Goal: Task Accomplishment & Management: Manage account settings

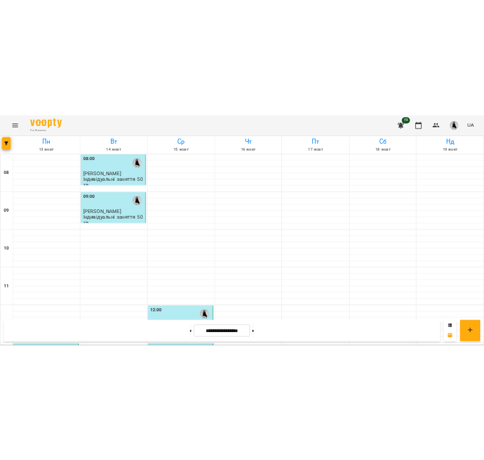
scroll to position [655, 0]
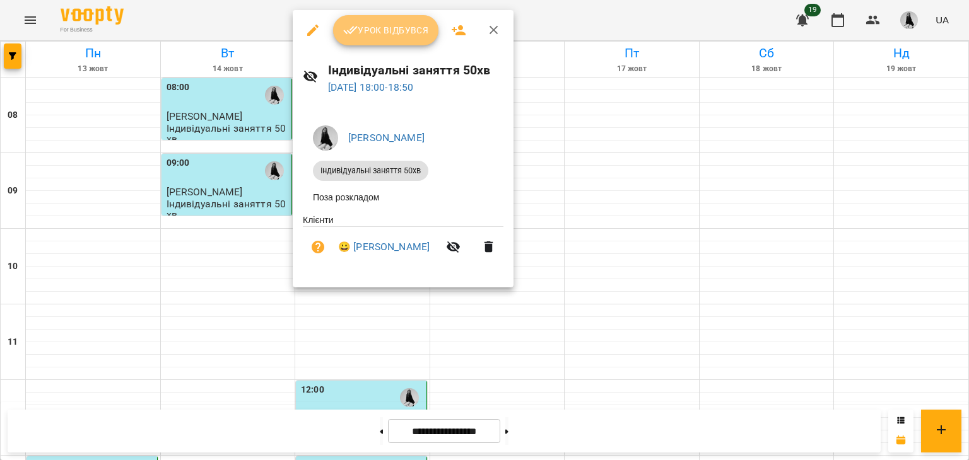
click at [346, 28] on icon "button" at bounding box center [350, 30] width 15 height 15
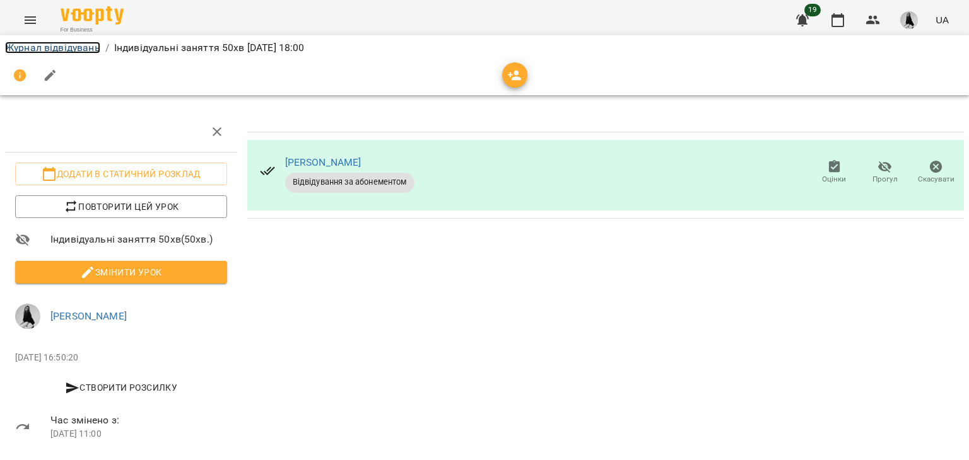
click at [86, 47] on link "Журнал відвідувань" at bounding box center [52, 48] width 95 height 12
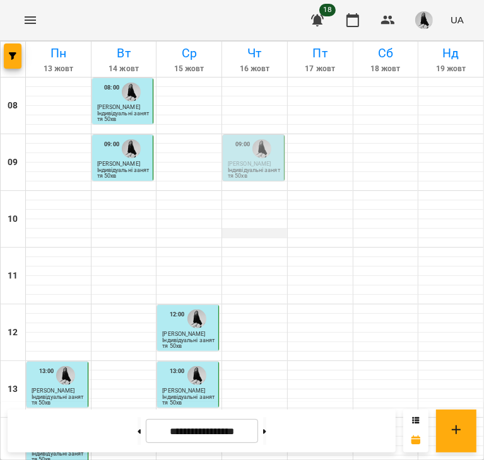
scroll to position [425, 0]
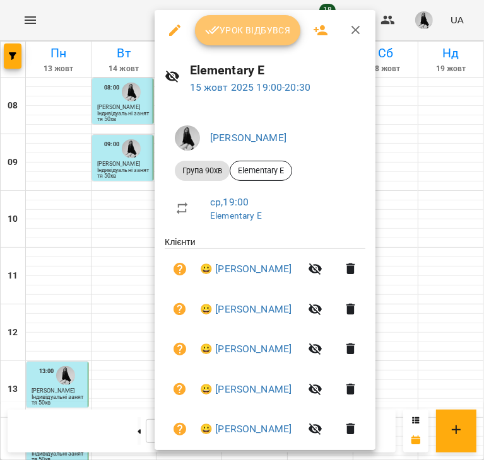
click at [252, 26] on span "Урок відбувся" at bounding box center [248, 30] width 86 height 15
